Goal: Ask a question

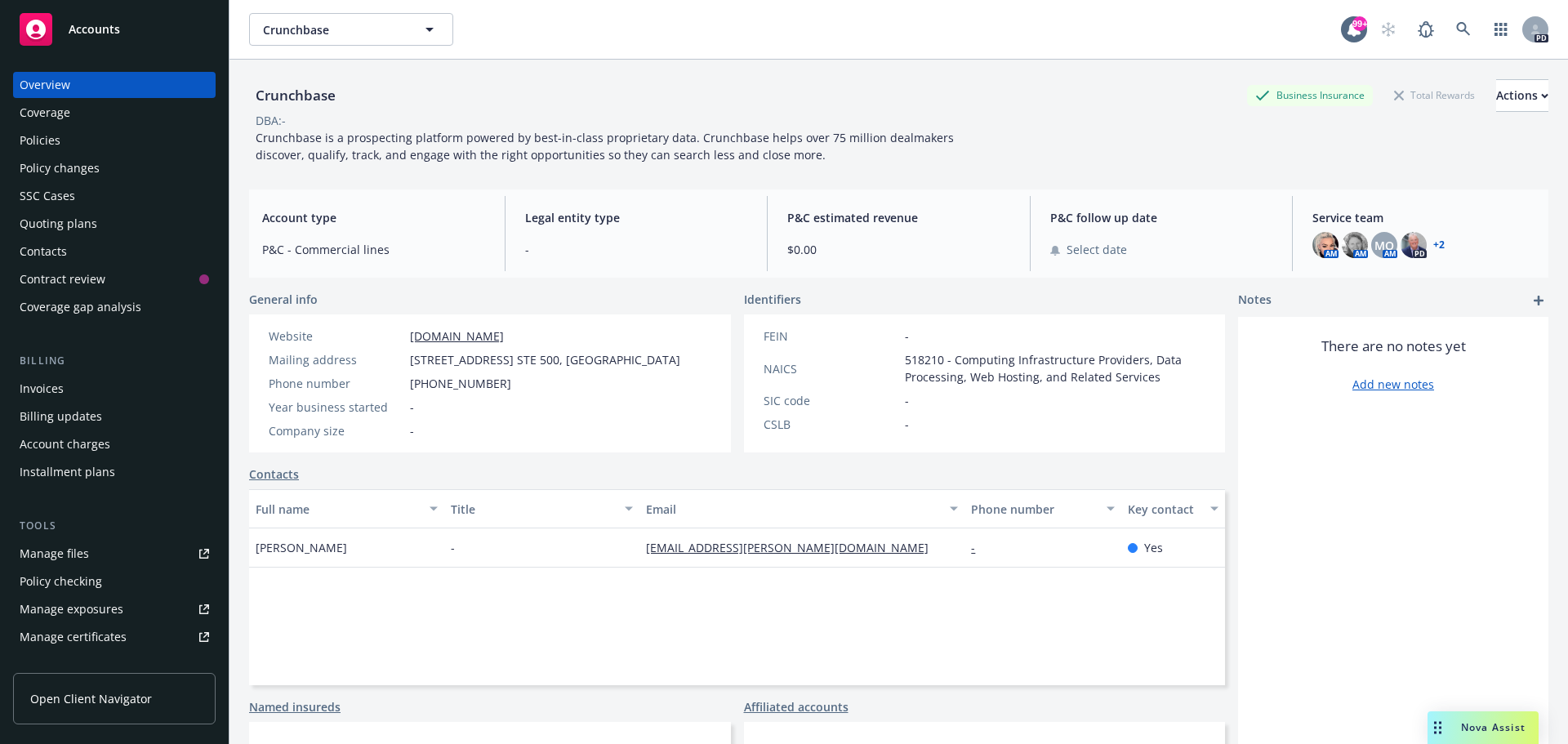
click at [1481, 724] on span "Nova Assist" at bounding box center [1493, 727] width 65 height 14
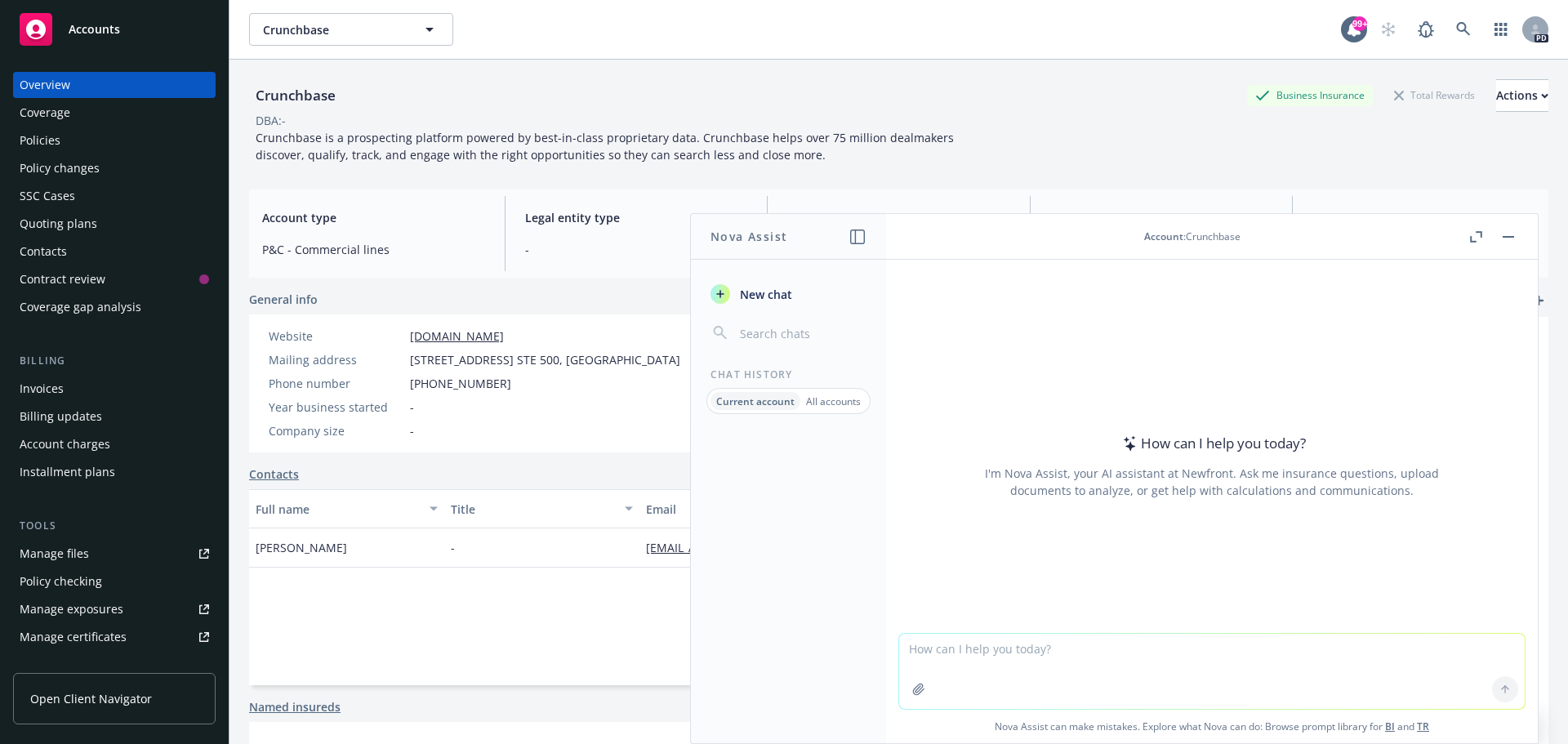
click at [1470, 235] on icon "button" at bounding box center [1476, 236] width 12 height 11
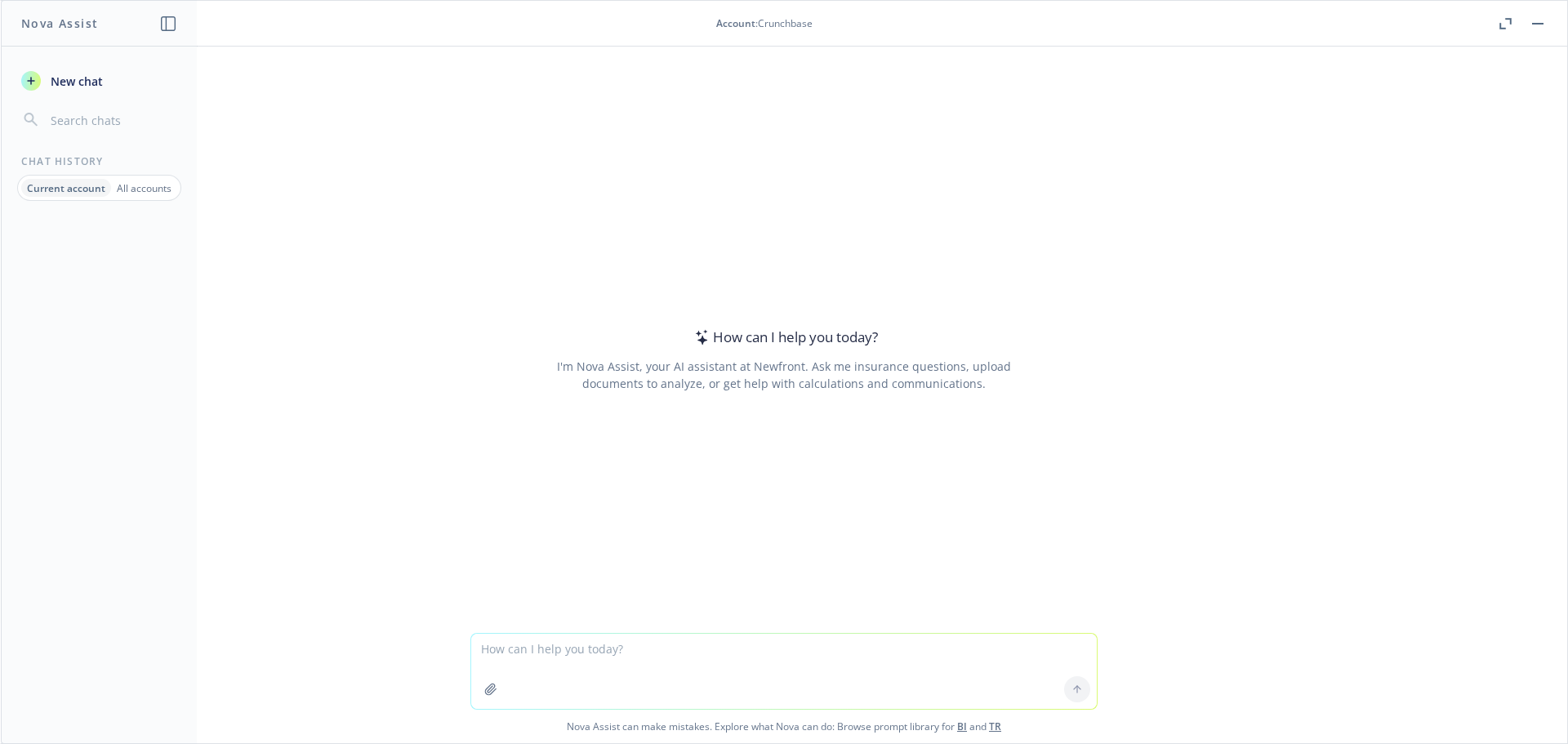
click at [521, 647] on textarea at bounding box center [784, 670] width 626 height 75
type textarea "CK total value in bloodwork"
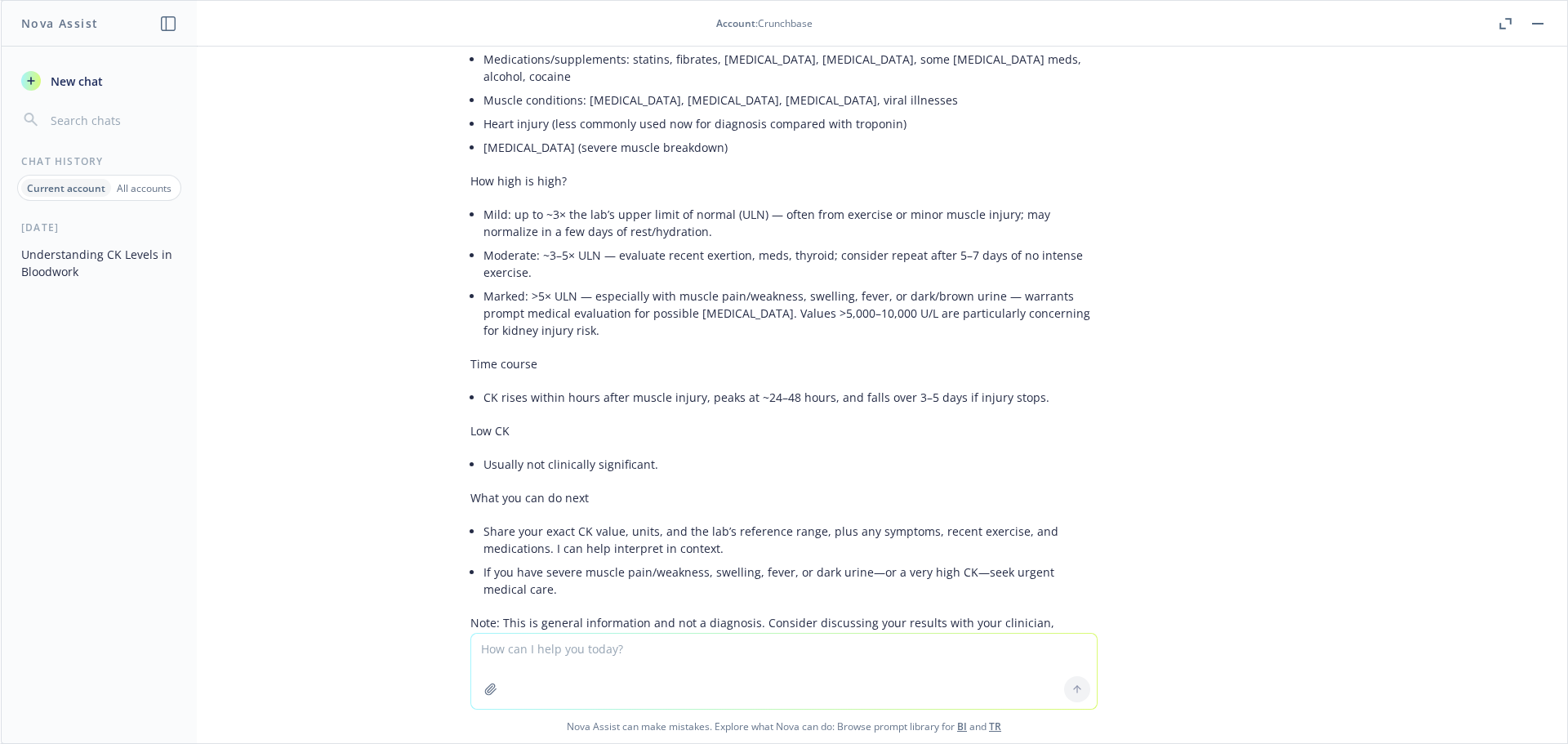
scroll to position [360, 0]
